Goal: Information Seeking & Learning: Find specific page/section

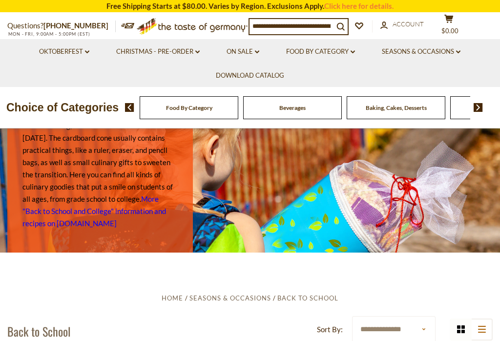
click at [355, 51] on icon at bounding box center [353, 52] width 4 height 3
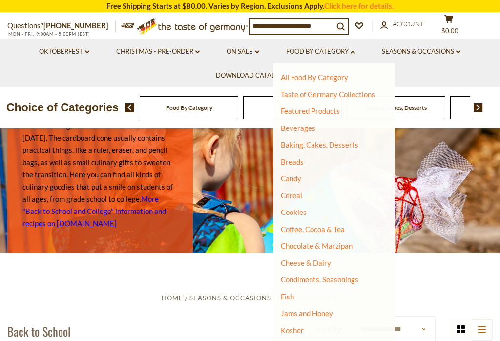
click at [298, 177] on link "Candy" at bounding box center [291, 178] width 21 height 9
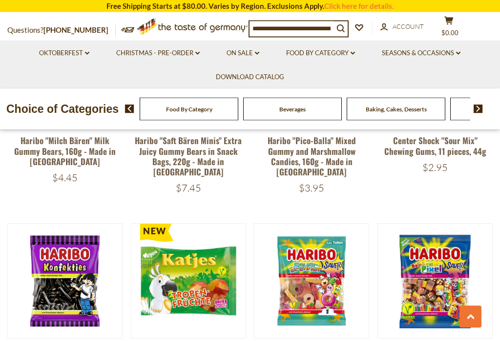
scroll to position [1723, 0]
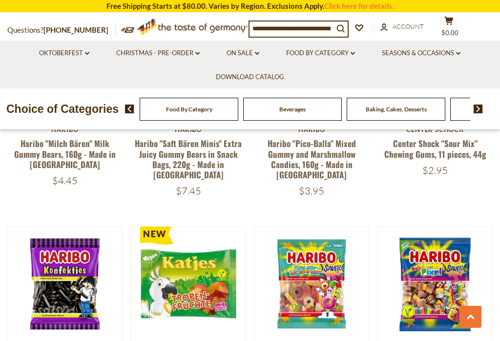
click at [292, 26] on input at bounding box center [292, 28] width 84 height 14
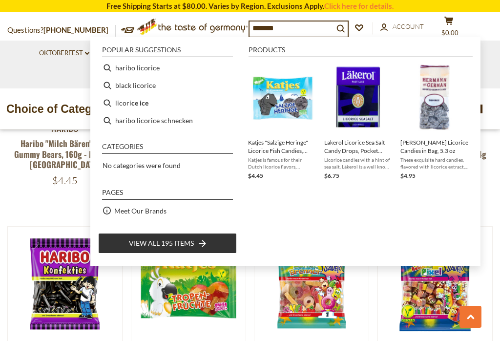
type input "********"
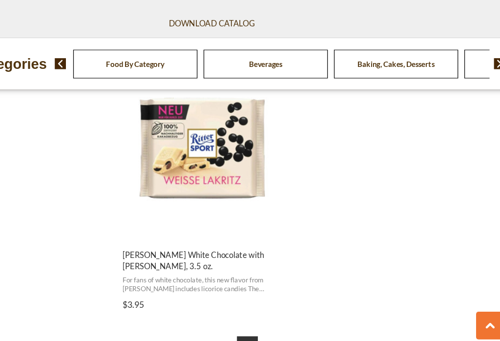
scroll to position [1694, 0]
click at [286, 325] on link "2" at bounding box center [294, 333] width 17 height 17
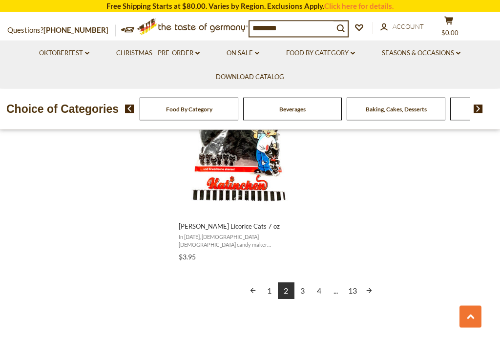
scroll to position [1736, 0]
click at [300, 282] on link "3" at bounding box center [303, 290] width 17 height 17
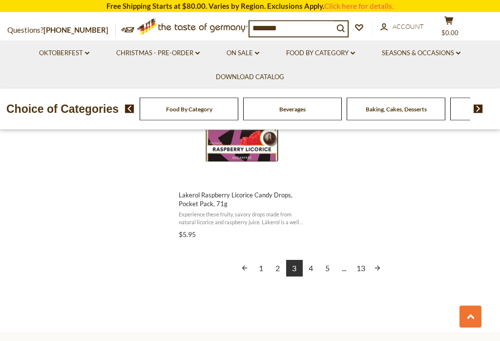
scroll to position [1797, 0]
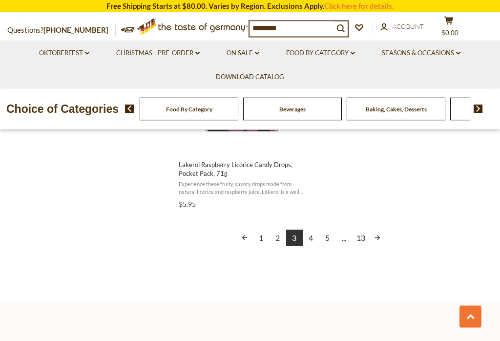
click at [310, 237] on link "4" at bounding box center [311, 238] width 17 height 17
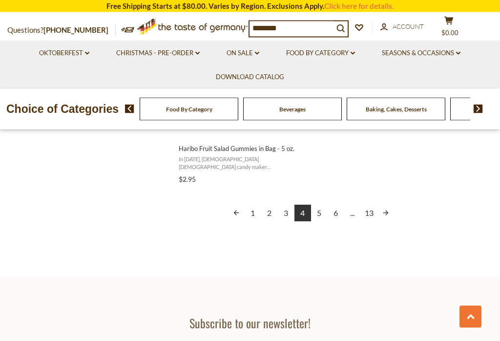
scroll to position [1808, 0]
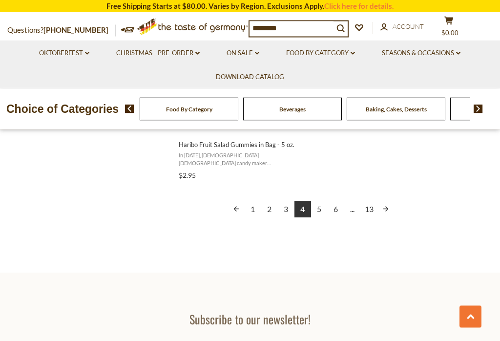
click at [323, 204] on link "5" at bounding box center [319, 209] width 17 height 17
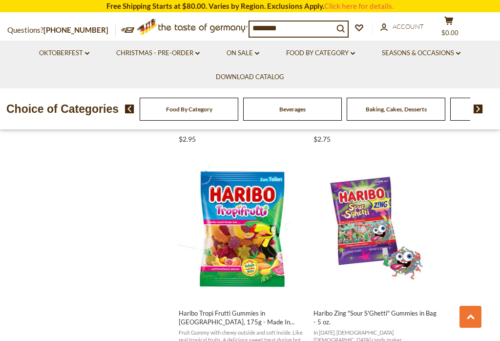
scroll to position [757, 0]
